Goal: Task Accomplishment & Management: Complete application form

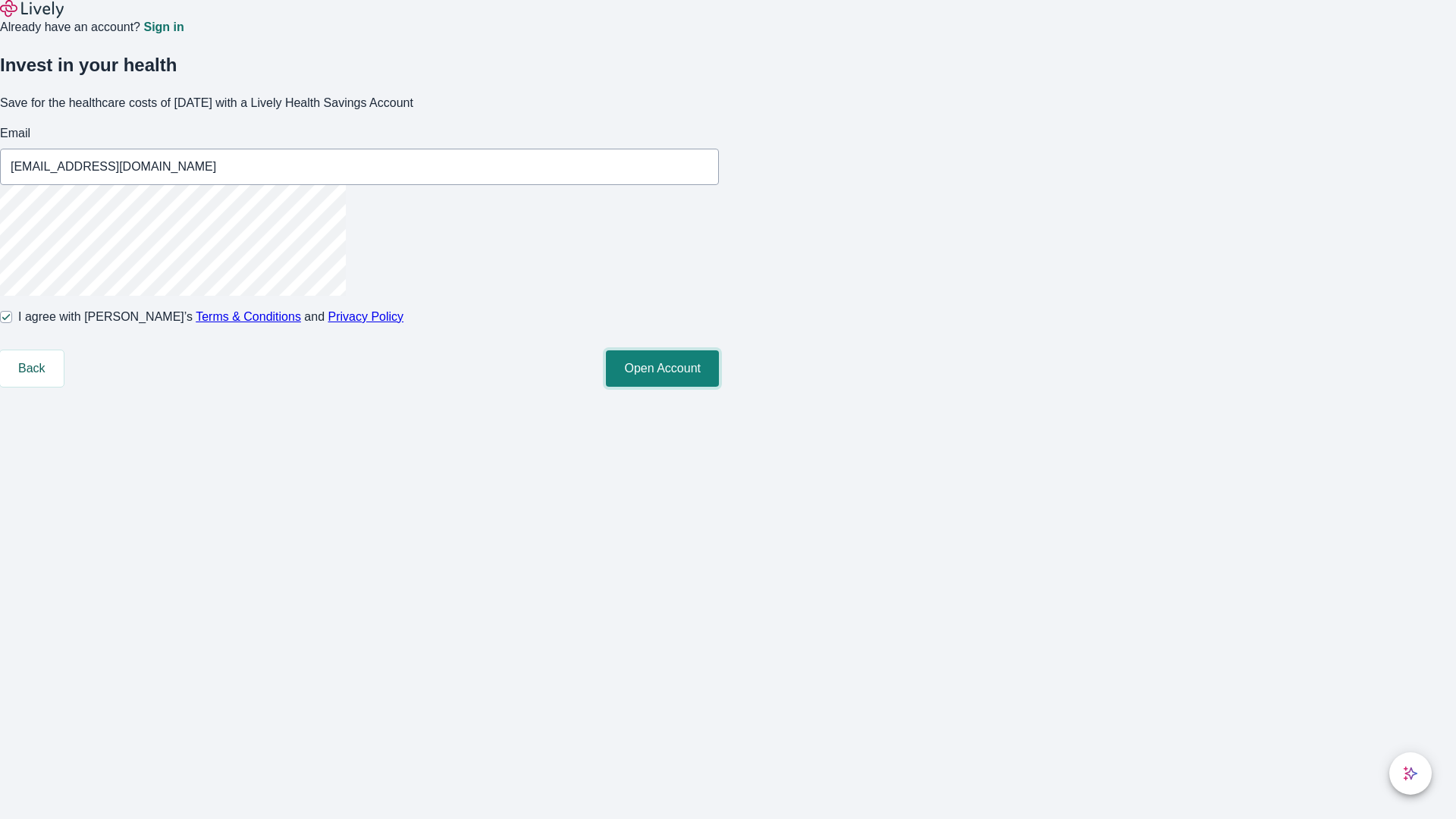
click at [719, 387] on button "Open Account" at bounding box center [662, 368] width 113 height 37
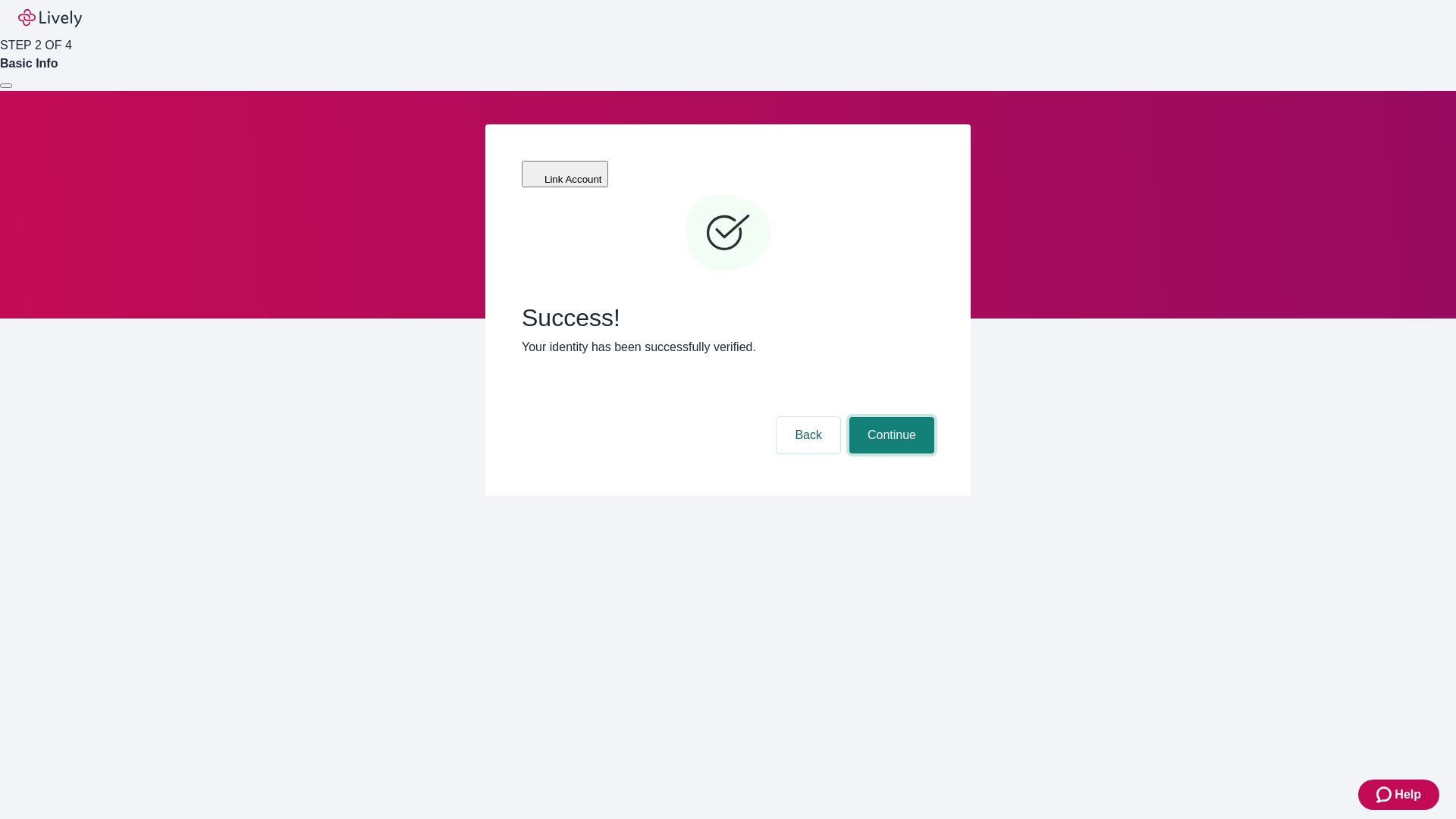
click at [889, 417] on button "Continue" at bounding box center [892, 435] width 85 height 37
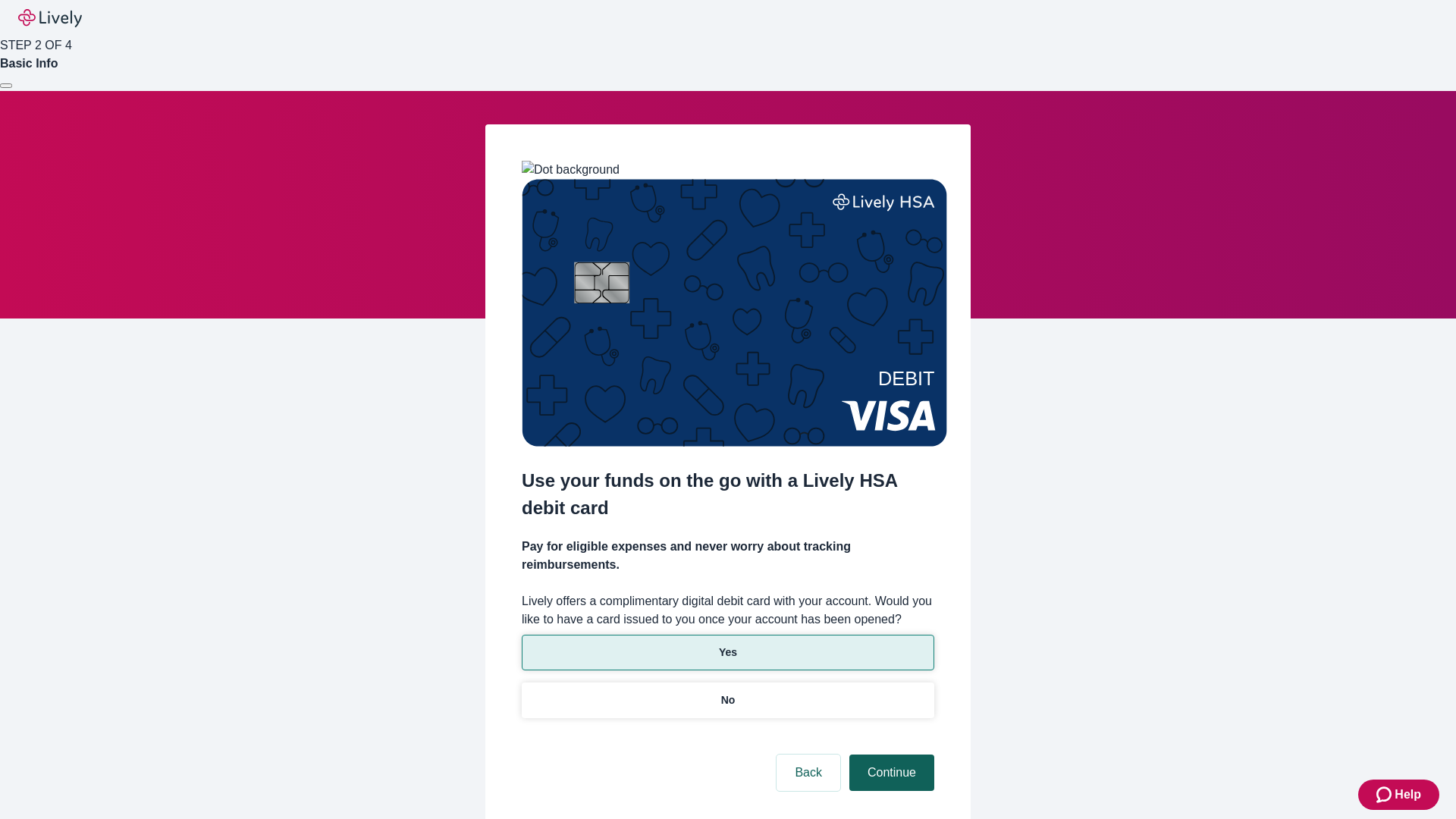
click at [727, 645] on p "Yes" at bounding box center [728, 653] width 18 height 15
click at [889, 754] on button "Continue" at bounding box center [892, 773] width 85 height 37
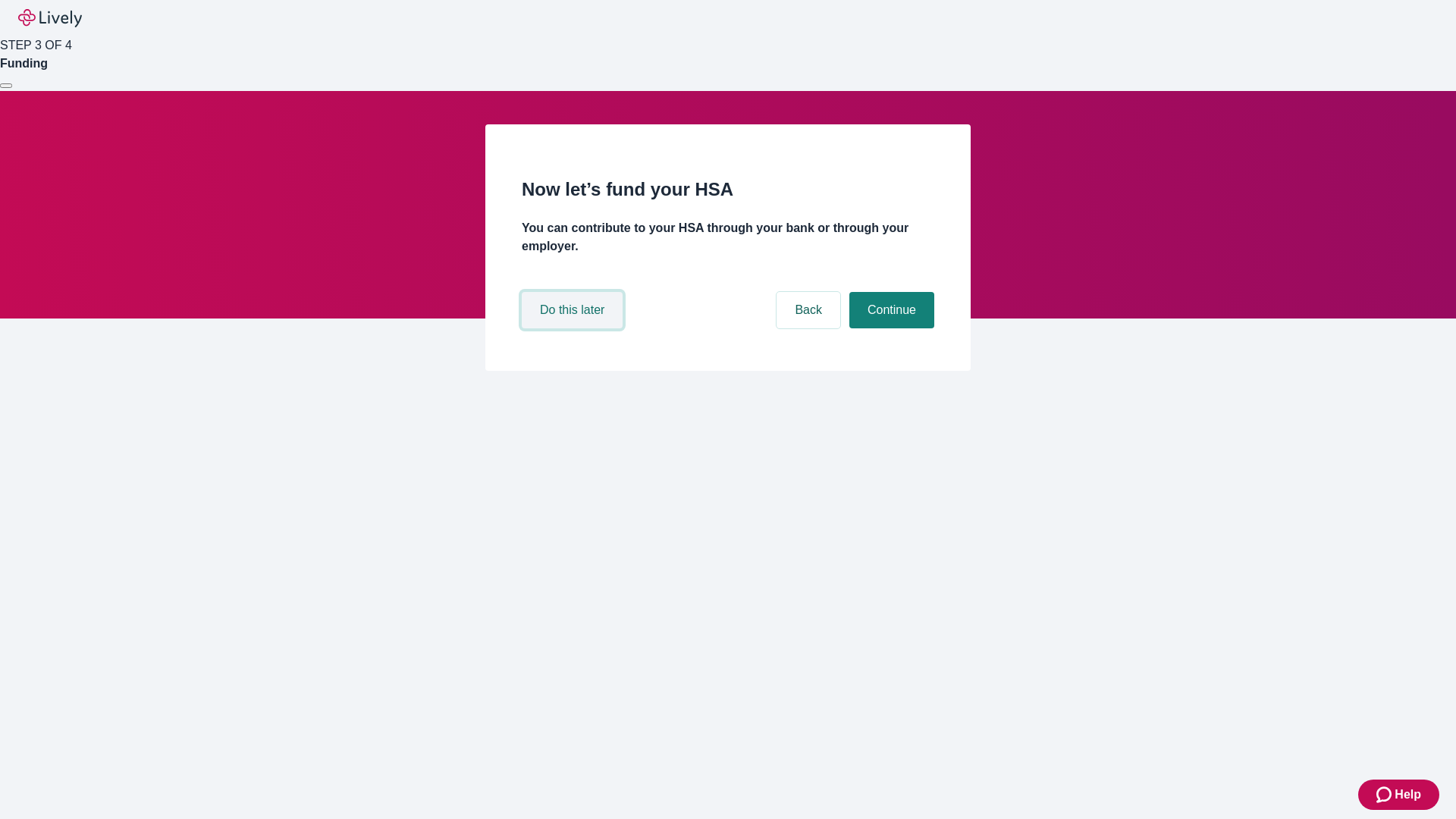
click at [574, 329] on button "Do this later" at bounding box center [572, 310] width 101 height 37
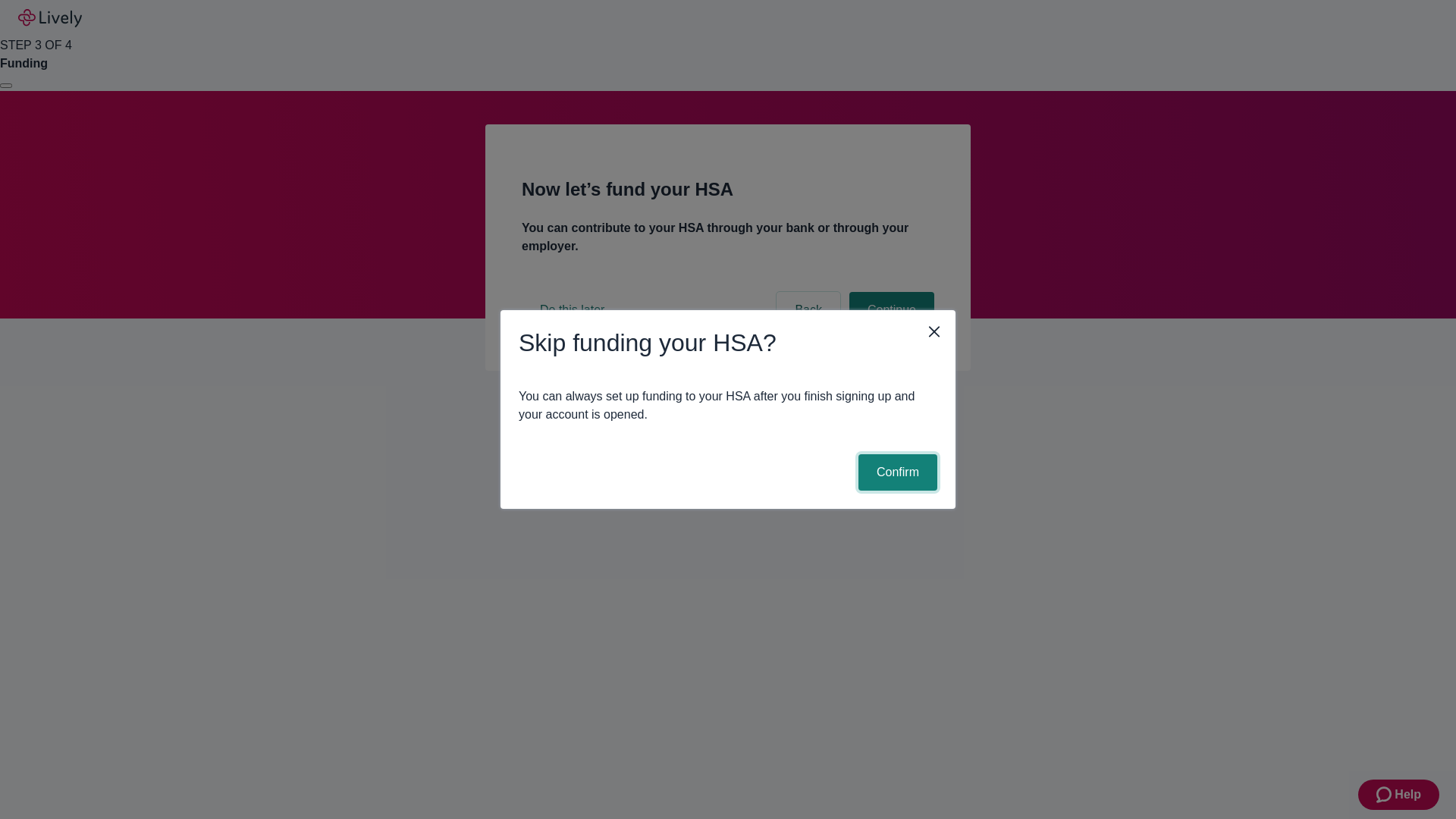
click at [895, 473] on button "Confirm" at bounding box center [898, 473] width 79 height 37
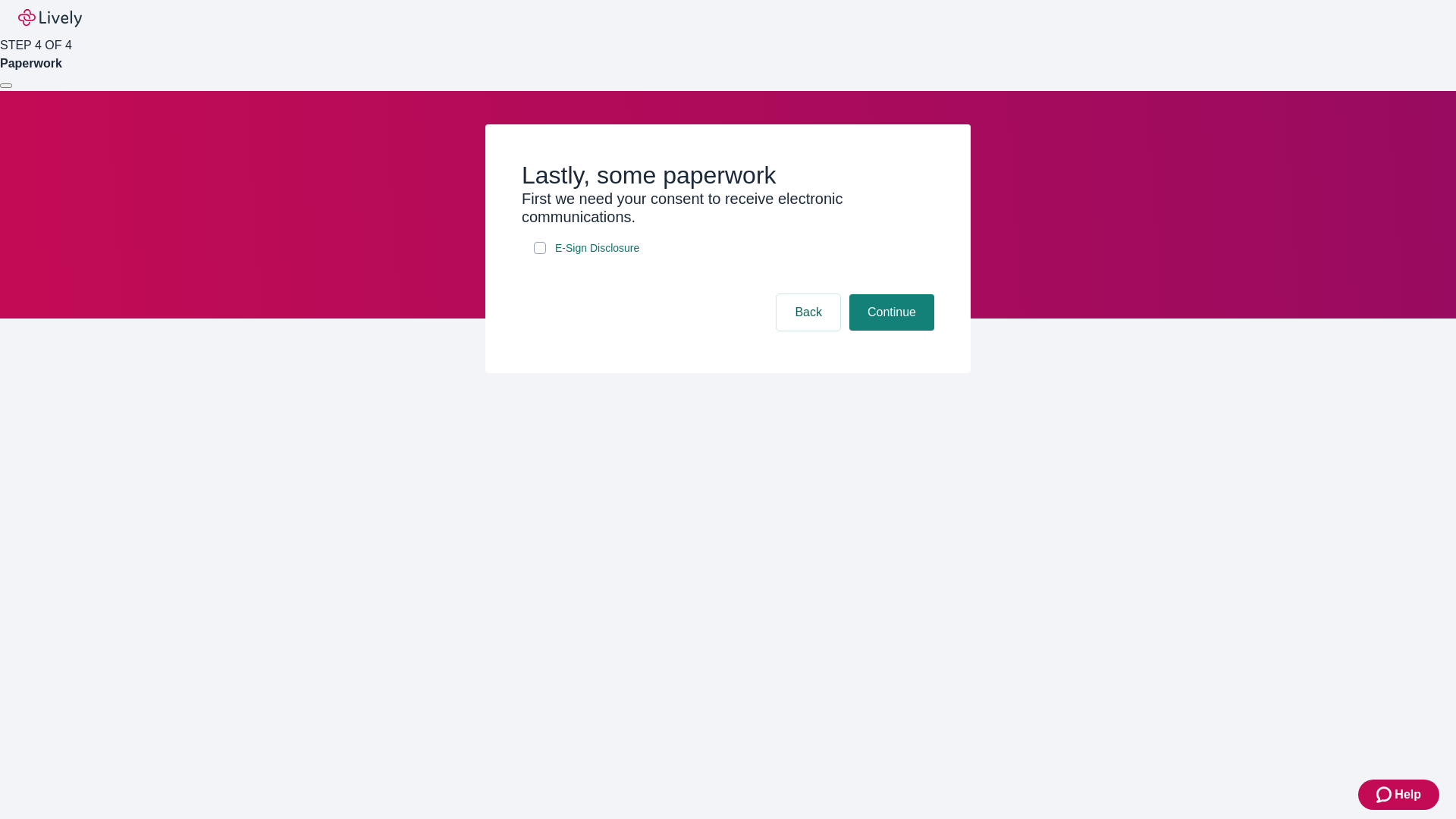
click at [540, 254] on input "E-Sign Disclosure" at bounding box center [539, 248] width 13 height 13
checkbox input "true"
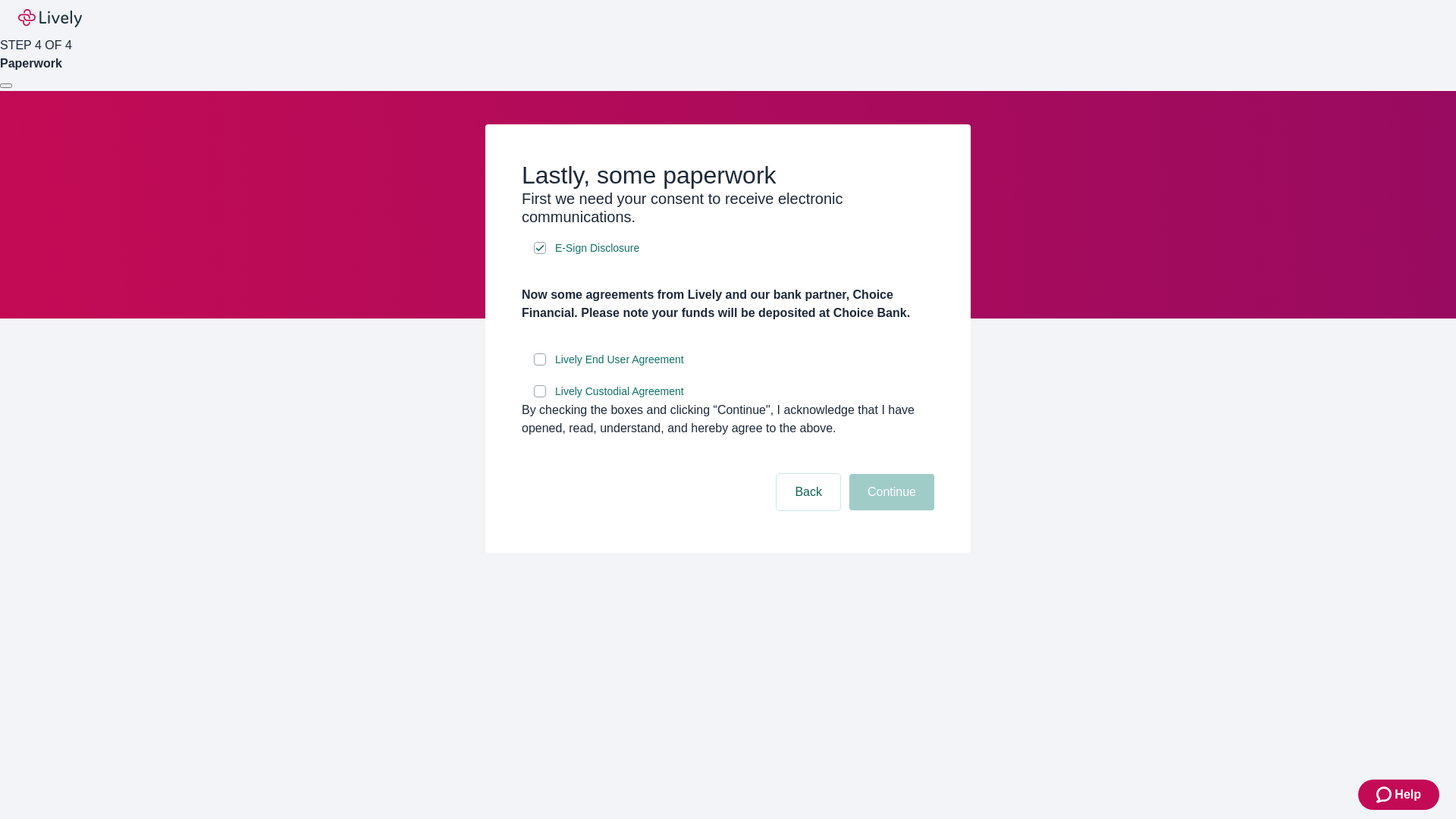
click at [540, 366] on input "Lively End User Agreement" at bounding box center [539, 360] width 13 height 13
checkbox input "true"
click at [540, 397] on input "Lively Custodial Agreement" at bounding box center [539, 391] width 13 height 13
checkbox input "true"
click at [889, 511] on button "Continue" at bounding box center [892, 492] width 85 height 37
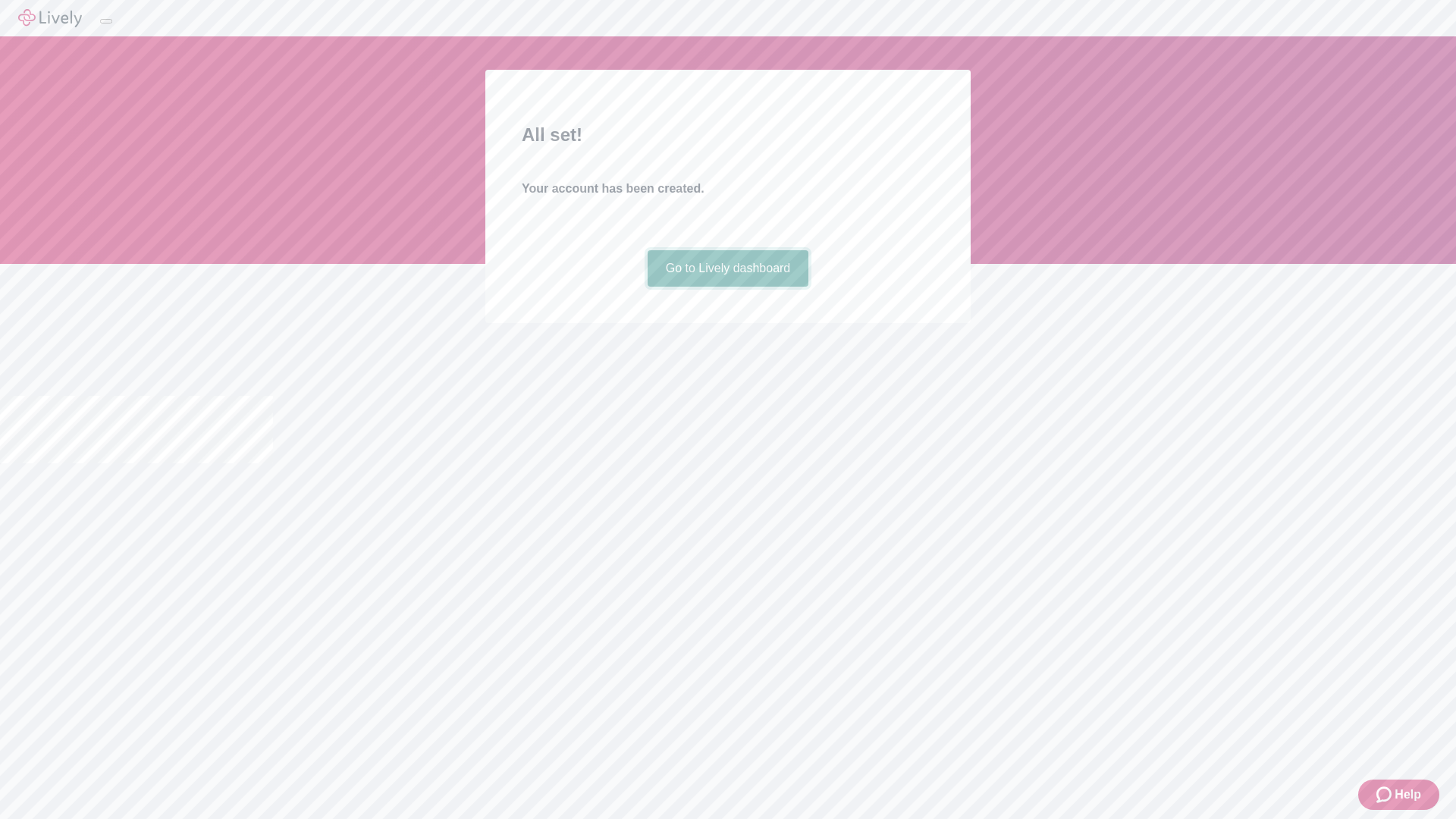
click at [727, 287] on link "Go to Lively dashboard" at bounding box center [728, 269] width 161 height 37
